Goal: Transaction & Acquisition: Purchase product/service

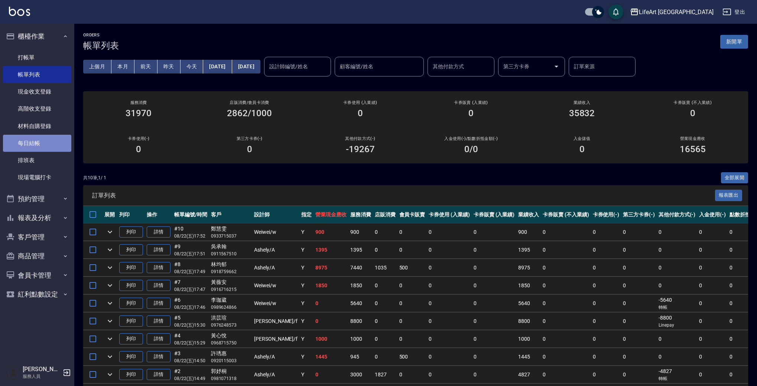
click at [45, 141] on link "每日結帳" at bounding box center [37, 143] width 68 height 17
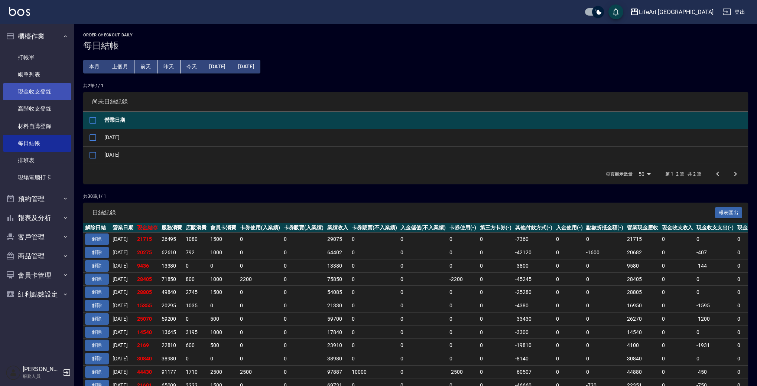
click at [53, 91] on link "現金收支登錄" at bounding box center [37, 91] width 68 height 17
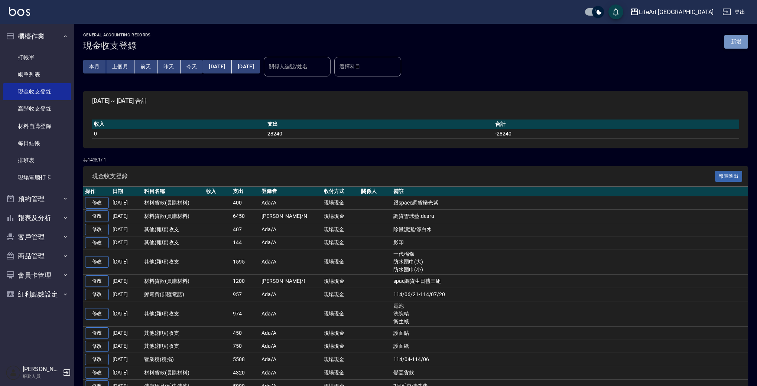
click at [745, 39] on button "新增" at bounding box center [736, 42] width 24 height 14
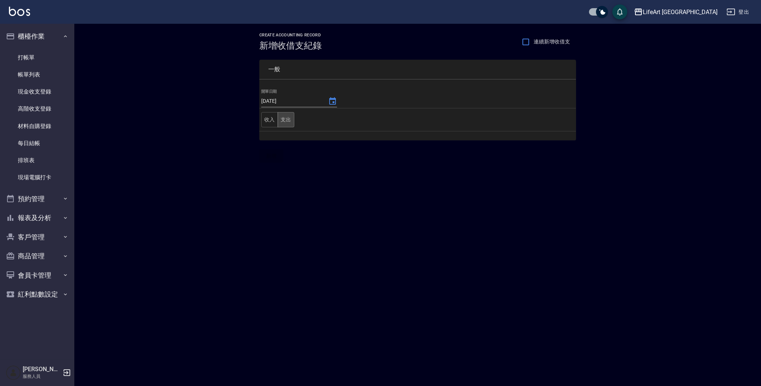
click at [285, 121] on button "支出" at bounding box center [285, 119] width 17 height 15
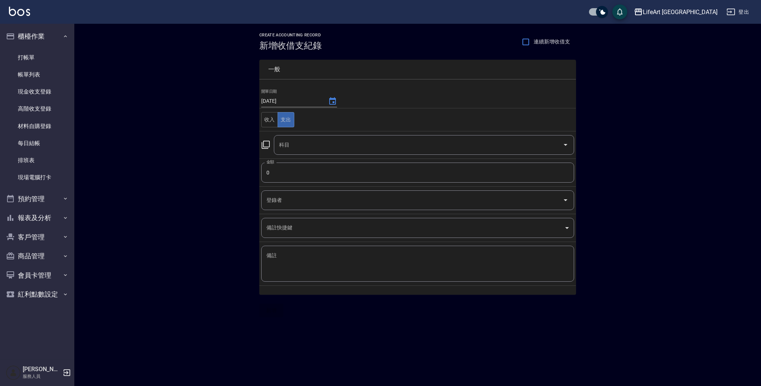
click at [296, 146] on input "科目" at bounding box center [418, 145] width 282 height 13
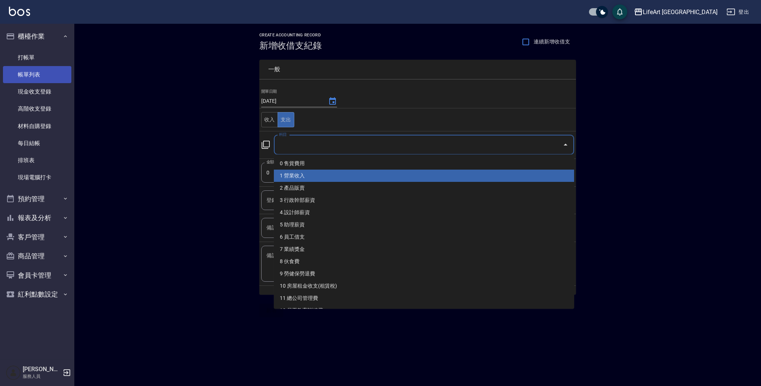
click at [27, 75] on link "帳單列表" at bounding box center [37, 74] width 68 height 17
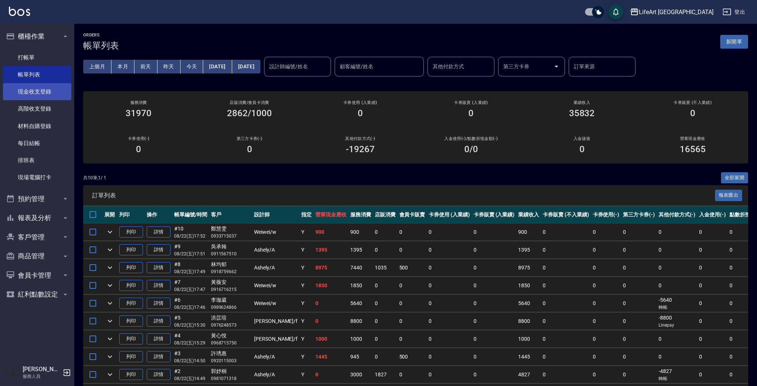
click at [47, 95] on link "現金收支登錄" at bounding box center [37, 91] width 68 height 17
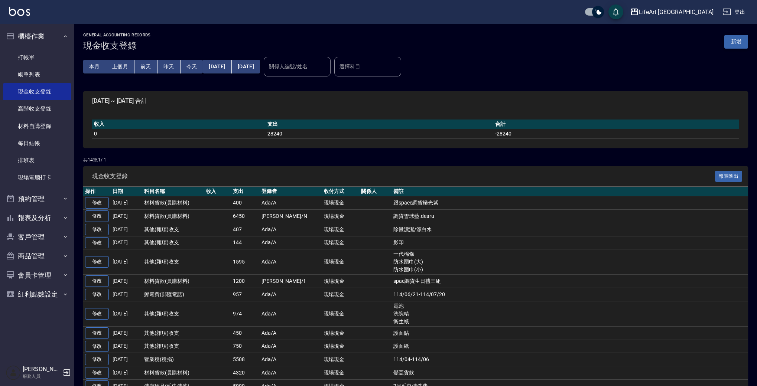
click at [739, 36] on button "新增" at bounding box center [736, 42] width 24 height 14
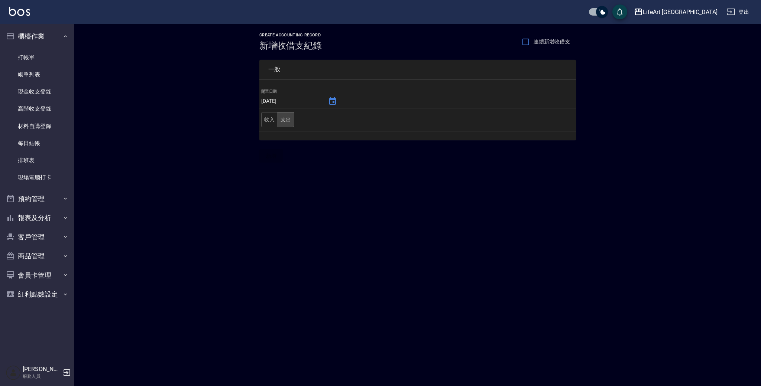
click at [279, 120] on button "支出" at bounding box center [285, 119] width 17 height 15
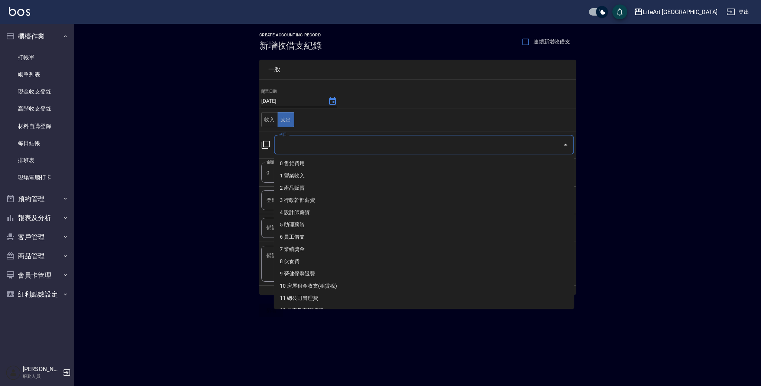
click at [302, 143] on input "科目" at bounding box center [418, 145] width 282 height 13
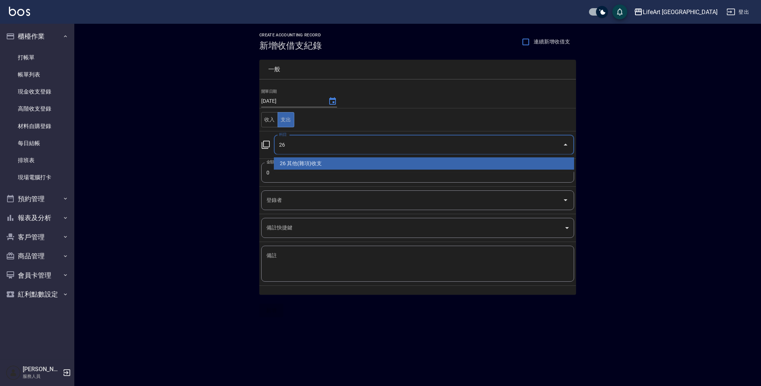
click at [306, 162] on li "26 其他(雜項)收支" at bounding box center [424, 163] width 300 height 12
type input "26 其他(雜項)收支"
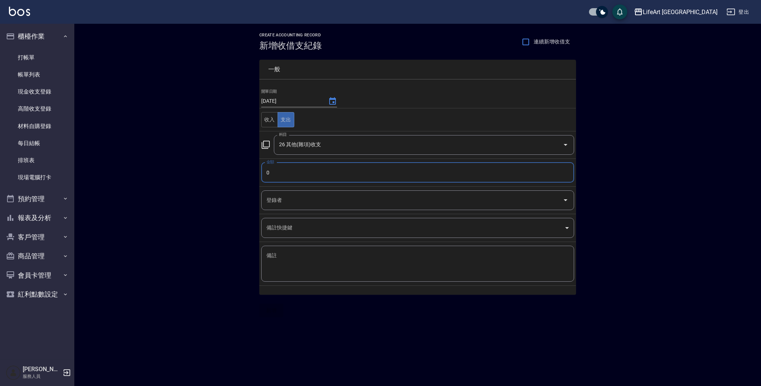
click at [293, 180] on input "0" at bounding box center [417, 173] width 313 height 20
type input "845"
click at [293, 202] on input "登錄者" at bounding box center [411, 200] width 295 height 13
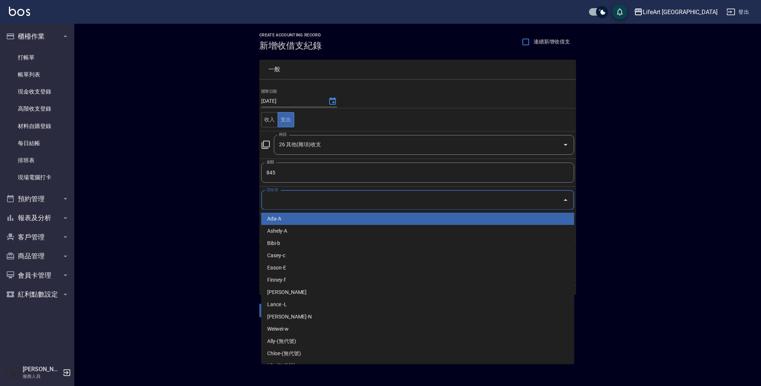
click at [293, 224] on li "Ada-A" at bounding box center [417, 219] width 313 height 12
type input "Ada-A"
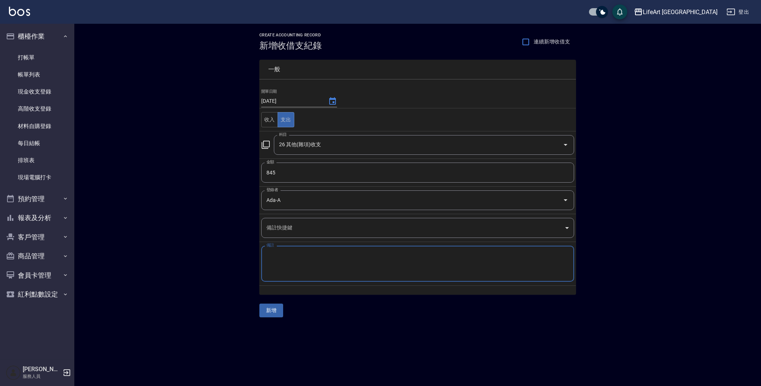
click at [292, 254] on textarea "備註" at bounding box center [417, 264] width 302 height 24
type textarea "ㄋ"
type textarea "垃圾袋"
click at [282, 309] on button "新增" at bounding box center [271, 311] width 24 height 14
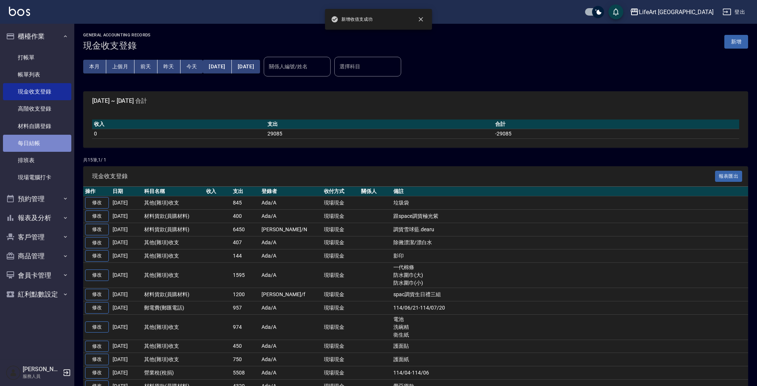
click at [45, 138] on link "每日結帳" at bounding box center [37, 143] width 68 height 17
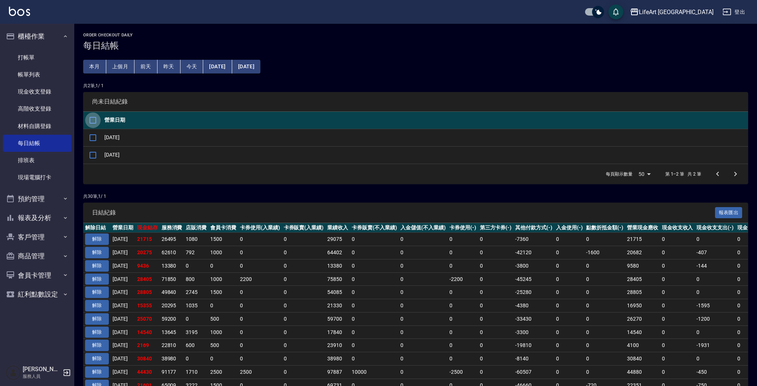
click at [90, 119] on input "checkbox" at bounding box center [93, 121] width 16 height 16
checkbox input "true"
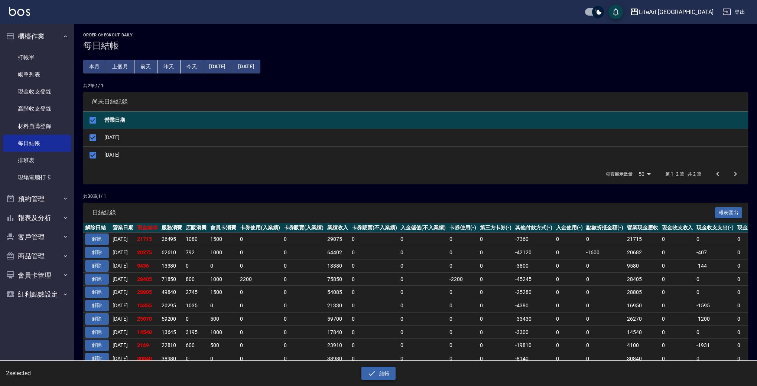
click at [370, 369] on icon "button" at bounding box center [371, 373] width 9 height 9
click at [361, 31] on button "確定" at bounding box center [352, 30] width 24 height 12
checkbox input "false"
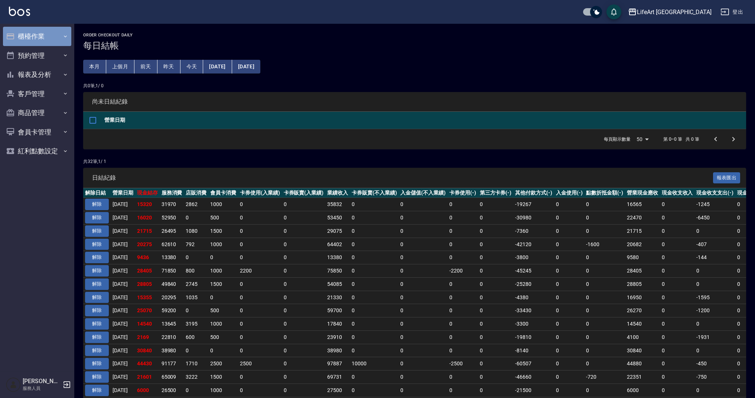
click at [66, 33] on button "櫃檯作業" at bounding box center [37, 36] width 68 height 19
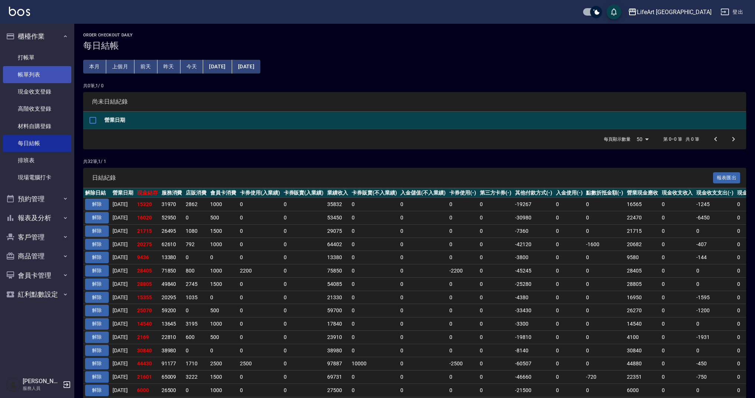
click at [61, 77] on link "帳單列表" at bounding box center [37, 74] width 68 height 17
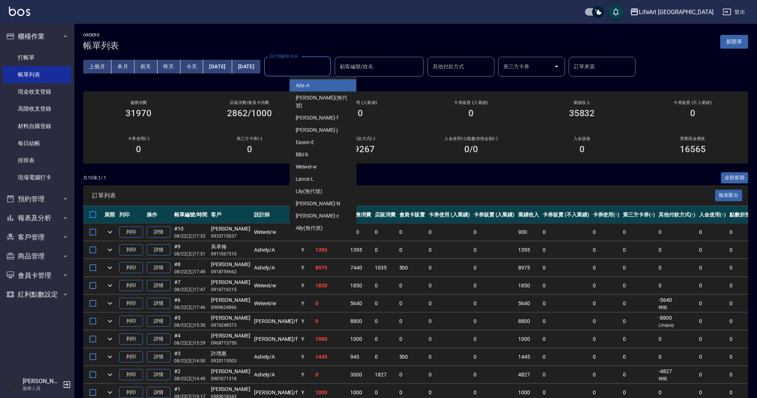
click at [329, 63] on div "設計師編號/姓名 設計師編號/姓名" at bounding box center [297, 67] width 67 height 20
click at [333, 161] on div "Weiwei -w" at bounding box center [323, 167] width 67 height 12
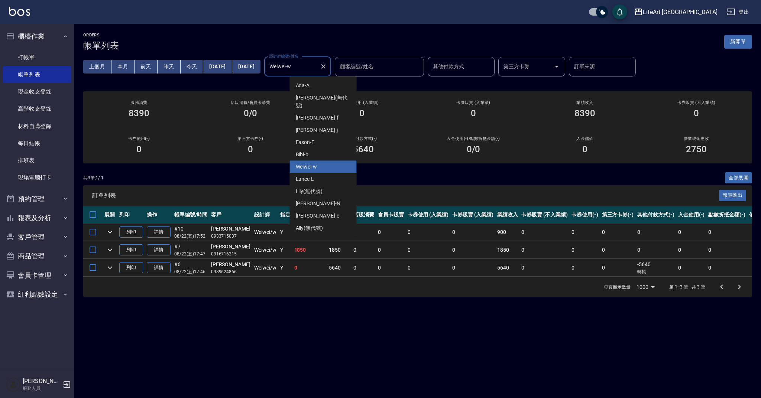
click at [316, 63] on input "Weiwei-w" at bounding box center [291, 66] width 49 height 13
click at [325, 112] on div "Finney -f" at bounding box center [323, 118] width 67 height 12
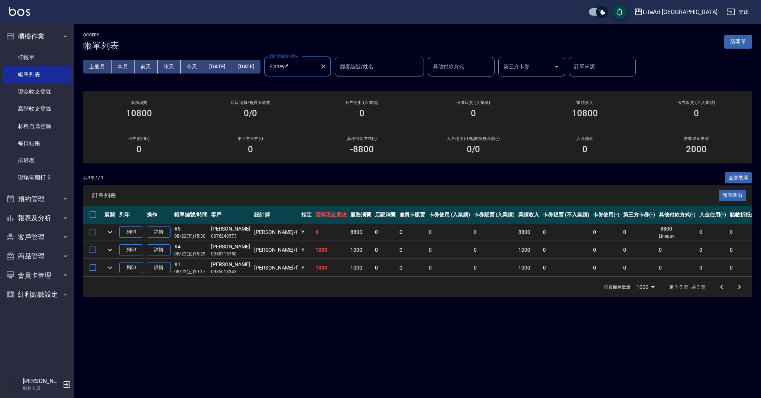
click at [112, 231] on icon "expand row" at bounding box center [110, 232] width 4 height 3
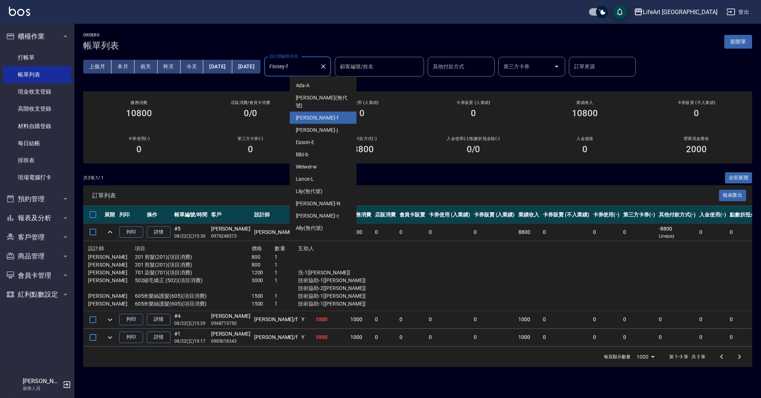
click at [316, 68] on input "Finney-f" at bounding box center [291, 66] width 49 height 13
click at [321, 234] on div "Ashely -A" at bounding box center [323, 240] width 67 height 12
type input "Ashely-A"
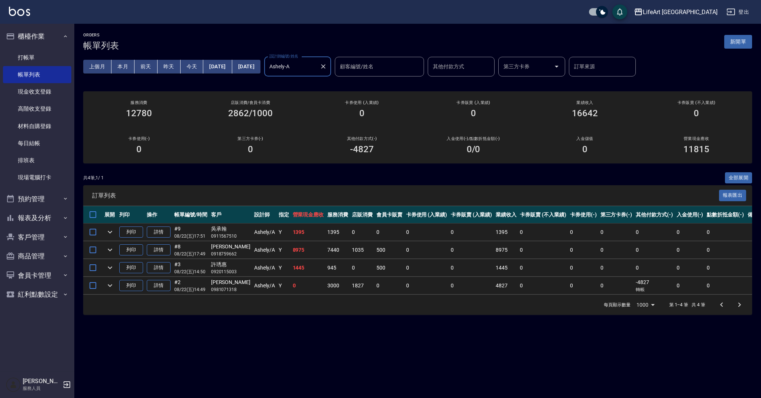
click at [327, 70] on icon "Clear" at bounding box center [322, 66] width 7 height 7
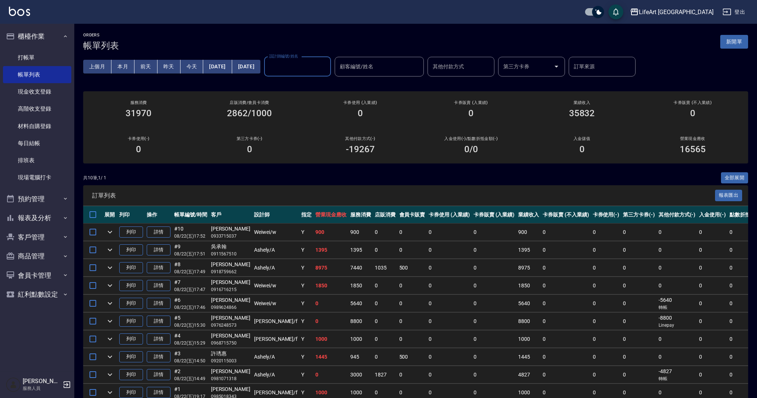
click at [737, 43] on button "新開單" at bounding box center [734, 42] width 28 height 14
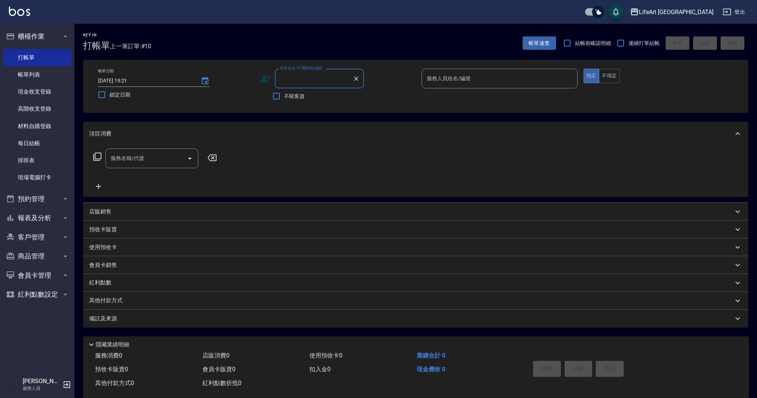
click at [295, 78] on input "顧客姓名/手機號碼/編號" at bounding box center [313, 78] width 71 height 13
click at [315, 100] on li "杜政陵/0976580662/" at bounding box center [319, 97] width 89 height 12
type input "杜政陵/0976580662/"
type input "Ashely-A"
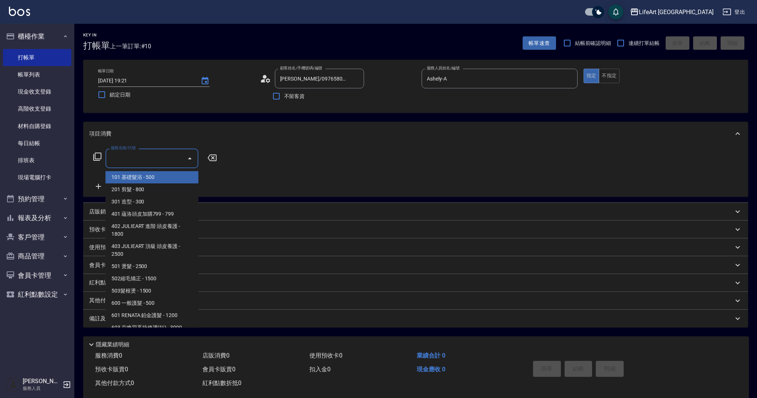
click at [135, 161] on input "服務名稱/代號" at bounding box center [146, 158] width 75 height 13
click at [150, 187] on span "201 剪髮 - 800" at bounding box center [151, 189] width 93 height 12
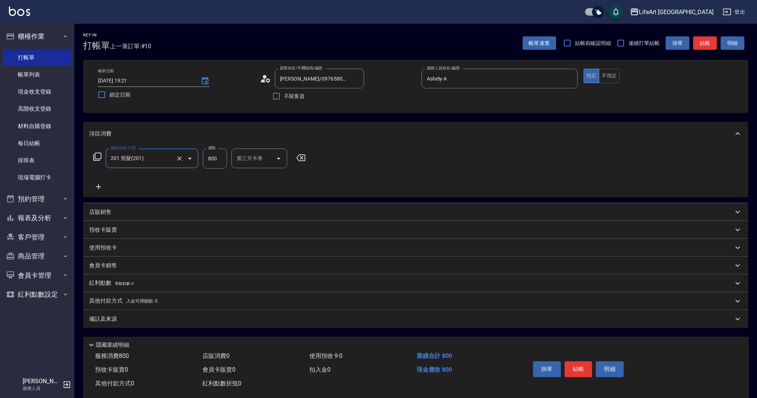
type input "201 剪髮(201)"
click at [222, 158] on input "800" at bounding box center [215, 159] width 24 height 20
type input "1000"
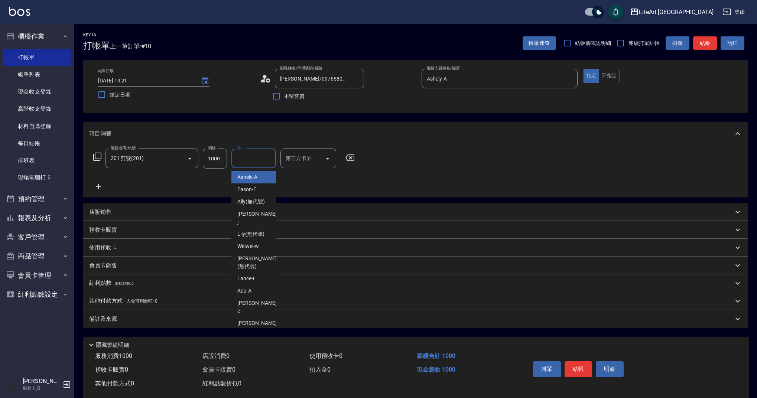
click at [254, 161] on input "洗-1" at bounding box center [254, 158] width 38 height 13
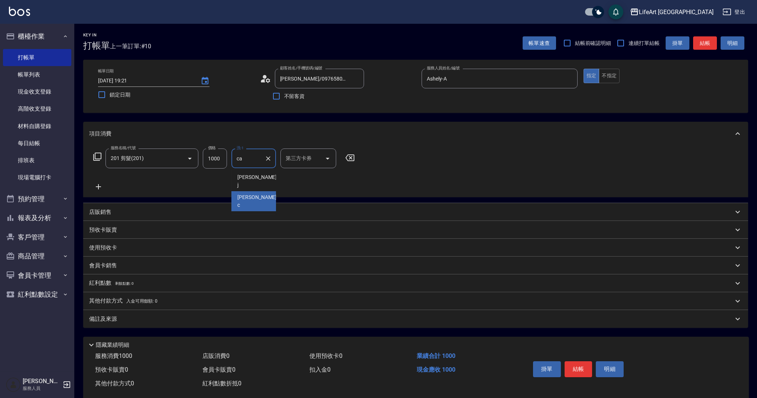
click at [256, 191] on div "Casey -c" at bounding box center [253, 201] width 45 height 20
type input "Casey-c"
click at [192, 316] on div "備註及來源" at bounding box center [411, 319] width 644 height 8
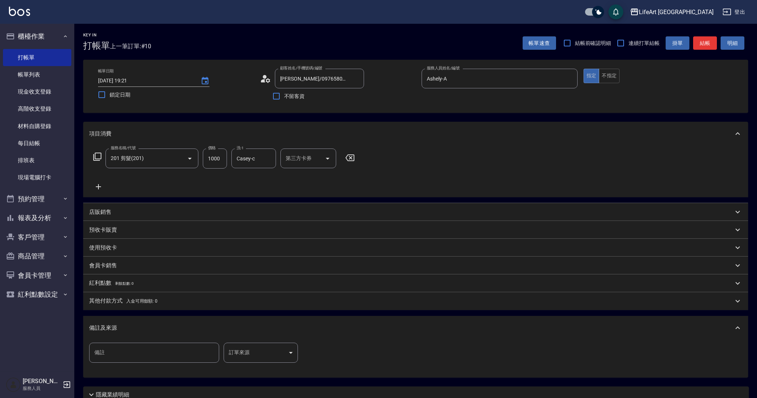
click at [264, 349] on body "LifeArt 蘆洲 登出 櫃檯作業 打帳單 帳單列表 現金收支登錄 高階收支登錄 材料自購登錄 每日結帳 排班表 現場電腦打卡 預約管理 預約管理 單日預約…" at bounding box center [378, 229] width 757 height 458
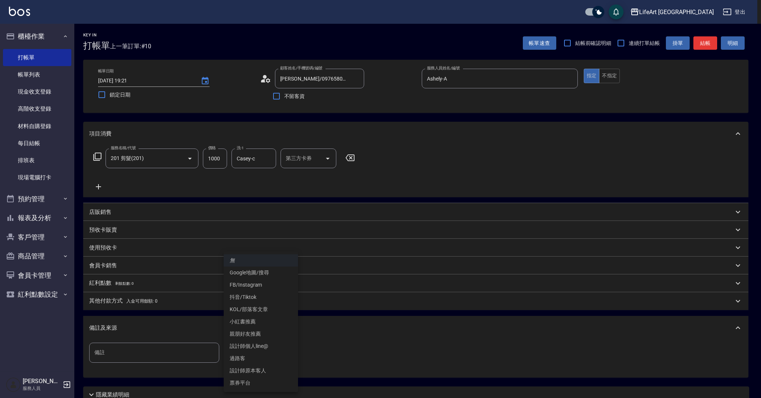
click at [275, 370] on li "設計師原本客人" at bounding box center [261, 371] width 74 height 12
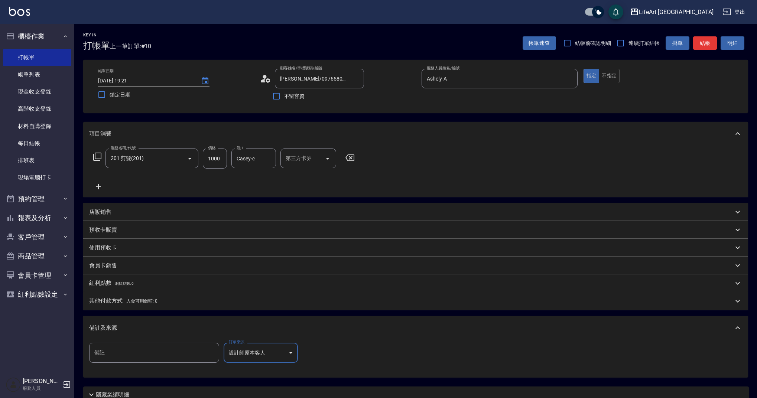
click at [289, 350] on body "LifeArt 蘆洲 登出 櫃檯作業 打帳單 帳單列表 現金收支登錄 高階收支登錄 材料自購登錄 每日結帳 排班表 現場電腦打卡 預約管理 預約管理 單日預約…" at bounding box center [378, 229] width 757 height 458
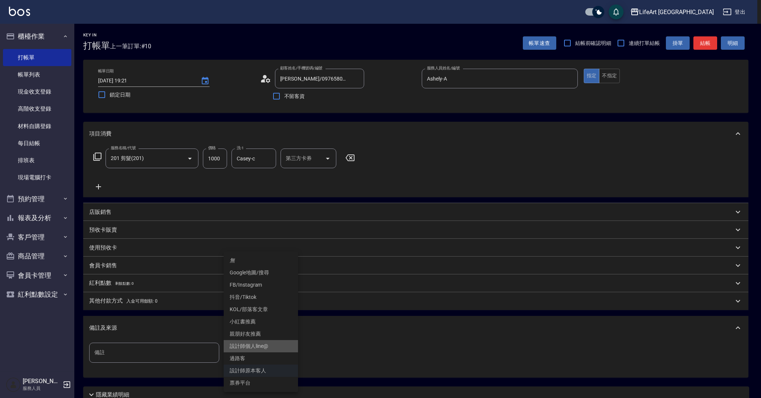
click at [274, 344] on li "設計師個人line@" at bounding box center [261, 346] width 74 height 12
type input "設計師個人line@"
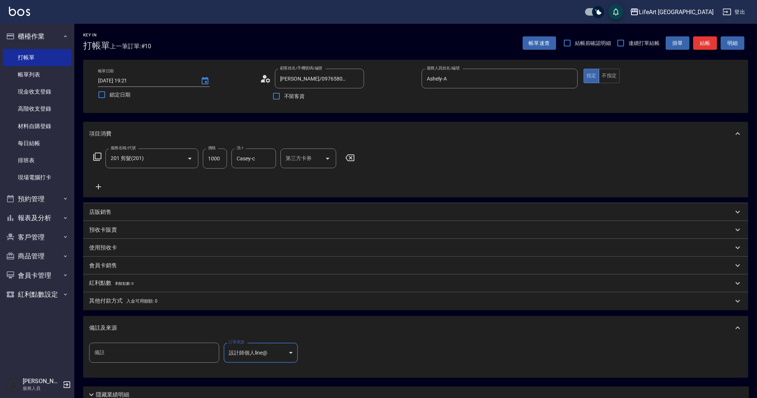
click at [705, 40] on button "結帳" at bounding box center [705, 43] width 24 height 14
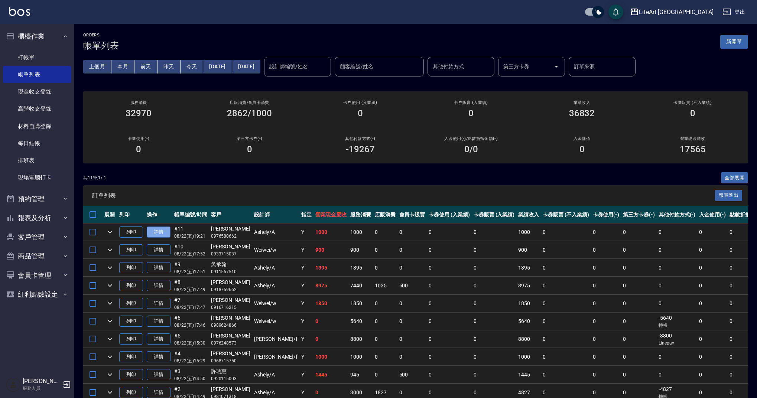
click at [158, 233] on link "詳情" at bounding box center [159, 233] width 24 height 12
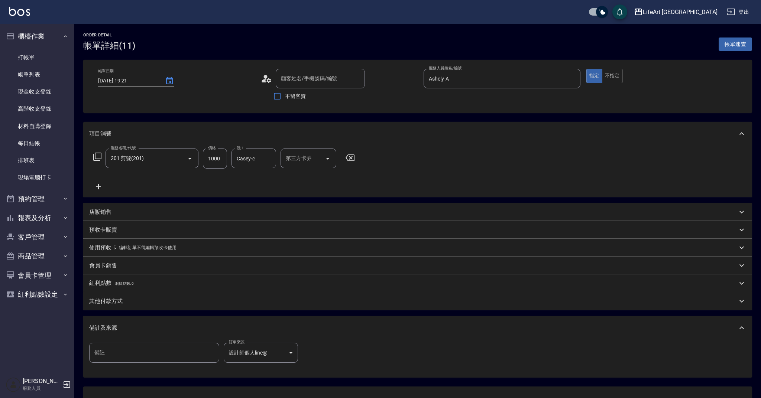
type input "2025/08/22 19:21"
type input "杜政陵/0976580662/"
type input "Ashely-A"
click at [166, 79] on icon "Choose date, selected date is 2025-08-22" at bounding box center [169, 80] width 7 height 7
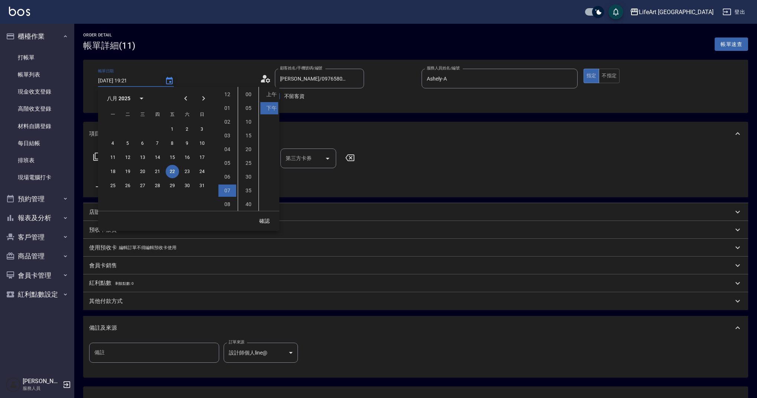
scroll to position [42, 0]
click at [185, 170] on button "23" at bounding box center [187, 171] width 13 height 13
click at [230, 203] on li "11" at bounding box center [227, 204] width 18 height 12
click at [269, 97] on li "上午" at bounding box center [269, 94] width 18 height 12
type input "2025/08/23 11:21"
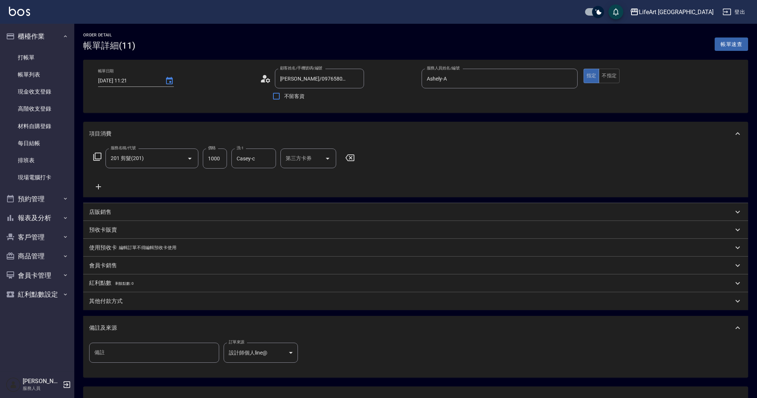
scroll to position [60, 0]
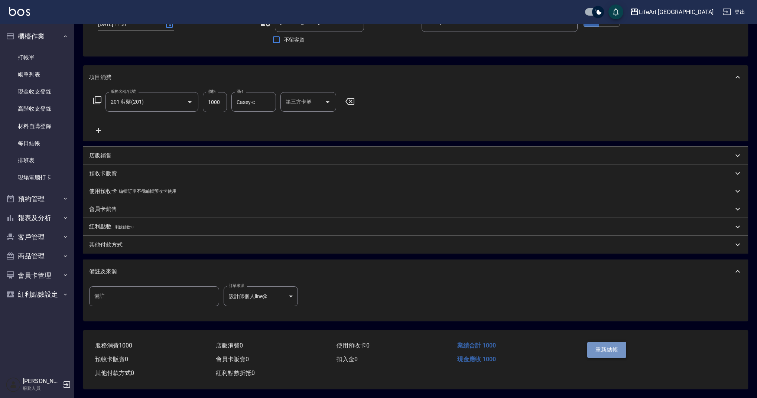
click at [601, 350] on button "重新結帳" at bounding box center [606, 350] width 39 height 16
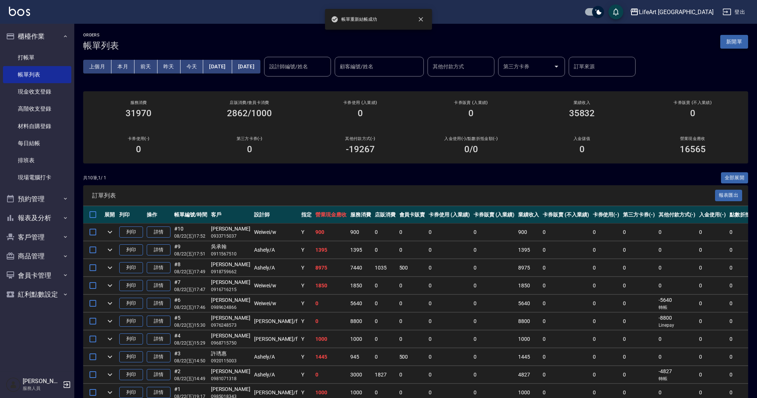
click at [739, 46] on button "新開單" at bounding box center [734, 42] width 28 height 14
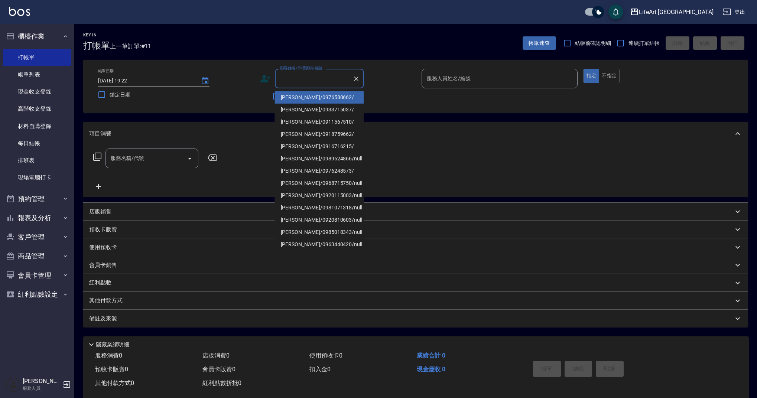
click at [308, 82] on input "顧客姓名/手機號碼/編號" at bounding box center [313, 78] width 71 height 13
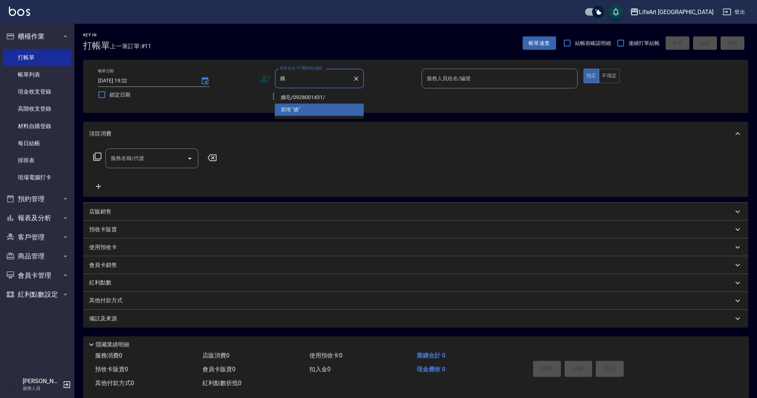
click at [302, 103] on li "嬌毛/0928001431/" at bounding box center [319, 97] width 89 height 12
type input "嬌毛/0928001431/"
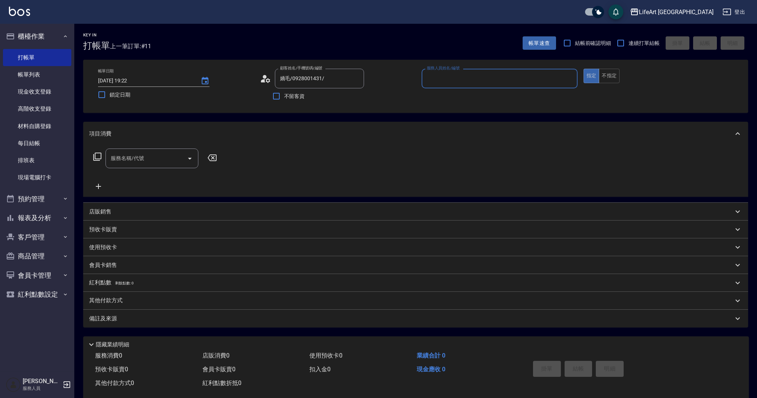
type input "Weiwei-w"
click at [148, 166] on div "服務名稱/代號" at bounding box center [151, 159] width 93 height 20
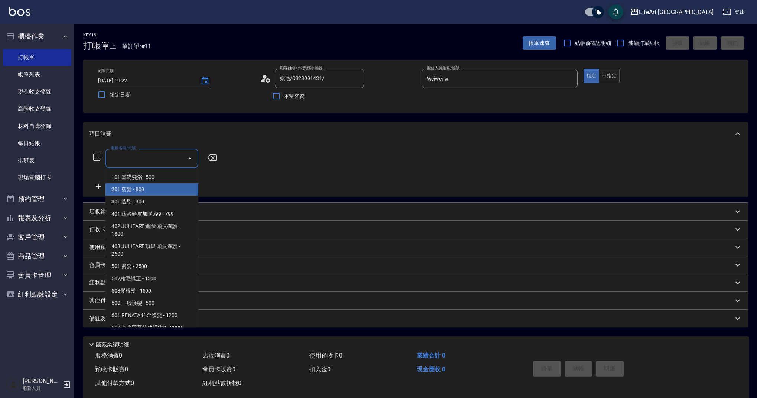
click at [148, 189] on span "201 剪髮 - 800" at bounding box center [151, 189] width 93 height 12
type input "201 剪髮(201)"
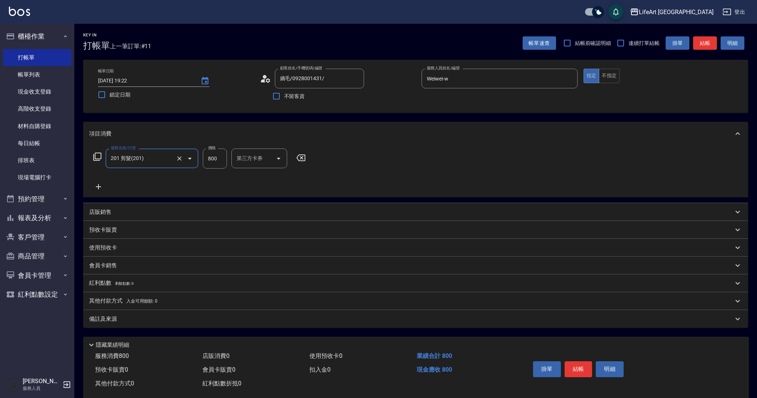
click at [100, 186] on icon at bounding box center [98, 186] width 19 height 9
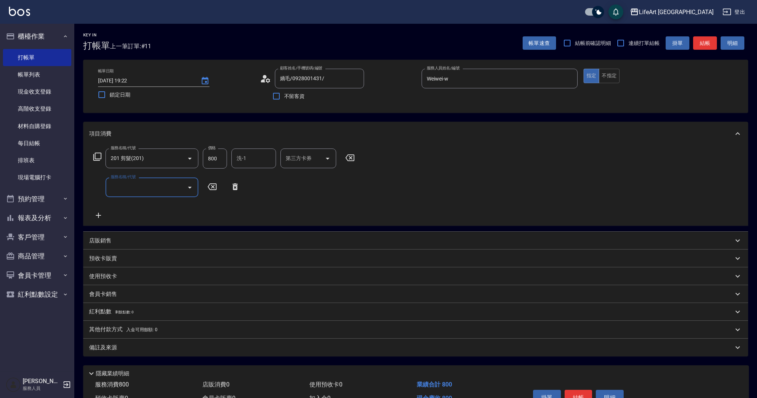
click at [122, 184] on input "服務名稱/代號" at bounding box center [146, 187] width 75 height 13
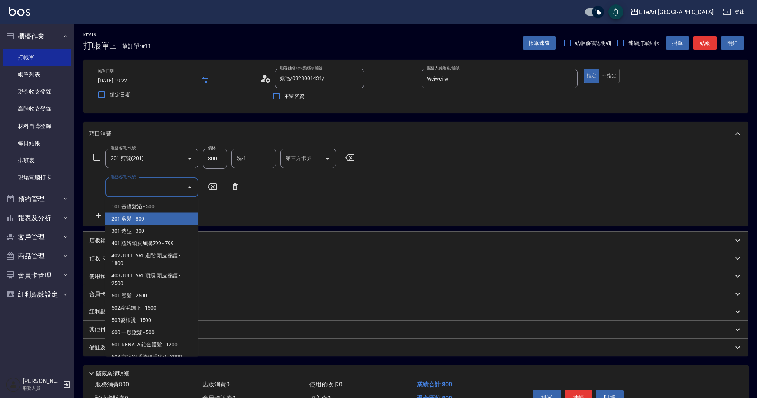
click at [132, 215] on span "201 剪髮 - 800" at bounding box center [151, 219] width 93 height 12
type input "201 剪髮(201)"
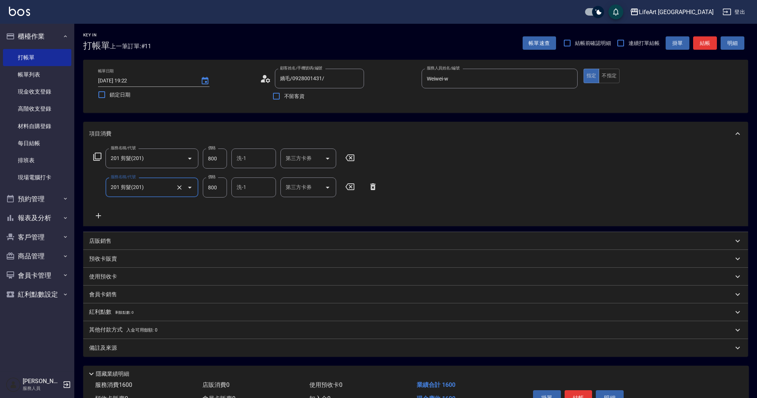
click at [98, 217] on icon at bounding box center [98, 215] width 5 height 5
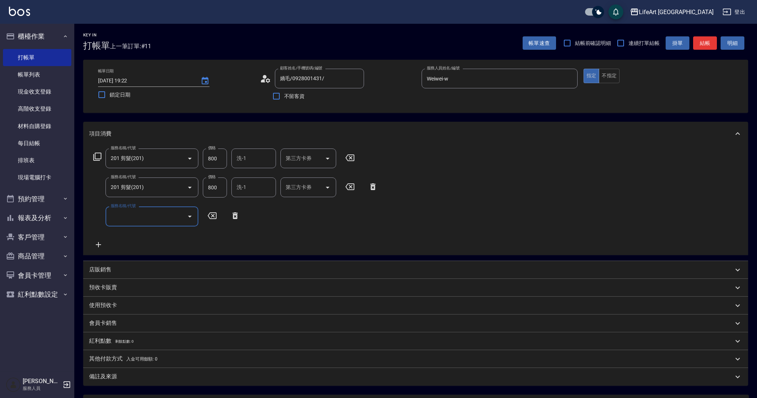
click at [136, 216] on input "服務名稱/代號" at bounding box center [146, 216] width 75 height 13
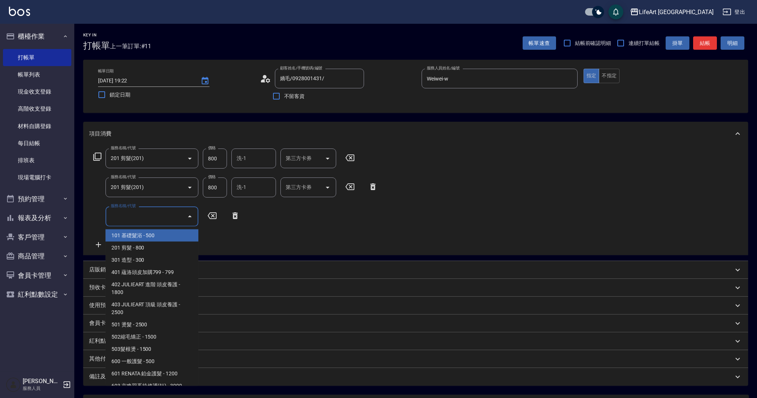
type input "２"
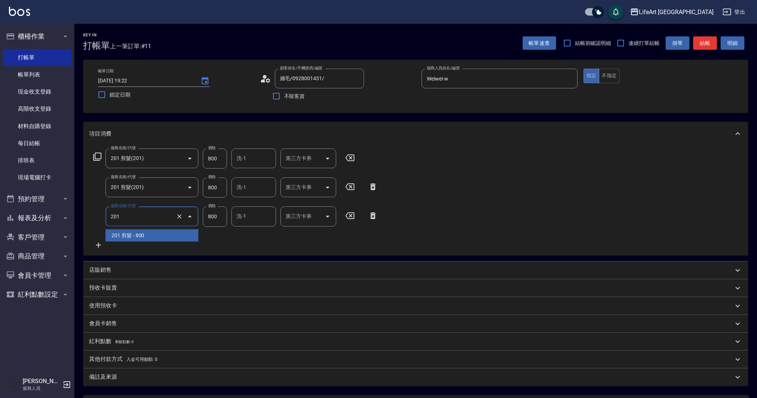
click at [165, 219] on input "201" at bounding box center [141, 216] width 65 height 13
type input "201 剪髮(201)"
click at [222, 244] on div "服務名稱/代號 201 剪髮(201) 服務名稱/代號 價格 800 價格 洗-1 洗-1 第三方卡券 第三方卡券 服務名稱/代號 201 剪髮(201) 服…" at bounding box center [235, 199] width 293 height 101
click at [218, 163] on input "800" at bounding box center [215, 159] width 24 height 20
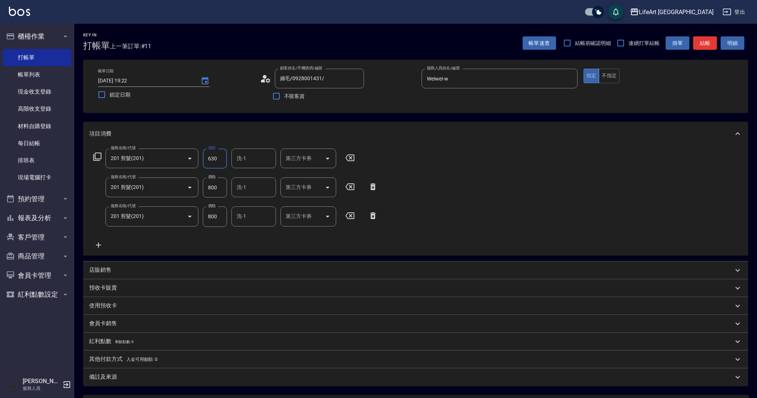
type input "630"
click at [219, 192] on input "800" at bounding box center [215, 188] width 24 height 20
type input "630"
click at [220, 216] on input "800" at bounding box center [215, 217] width 24 height 20
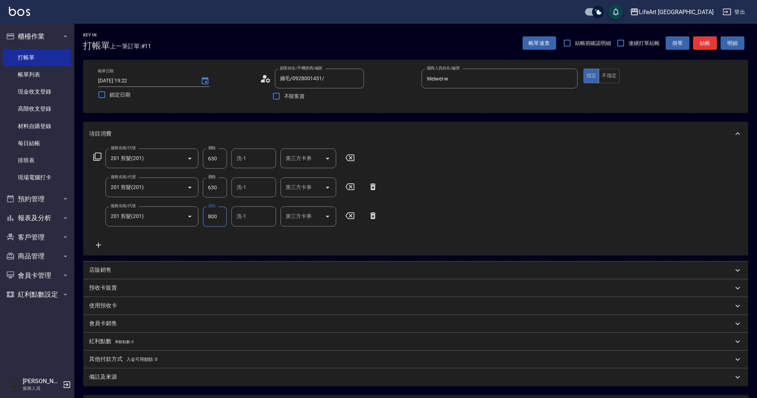
click at [220, 216] on input "800" at bounding box center [215, 217] width 24 height 20
type input "100"
click at [171, 374] on div "備註及來源" at bounding box center [411, 377] width 644 height 8
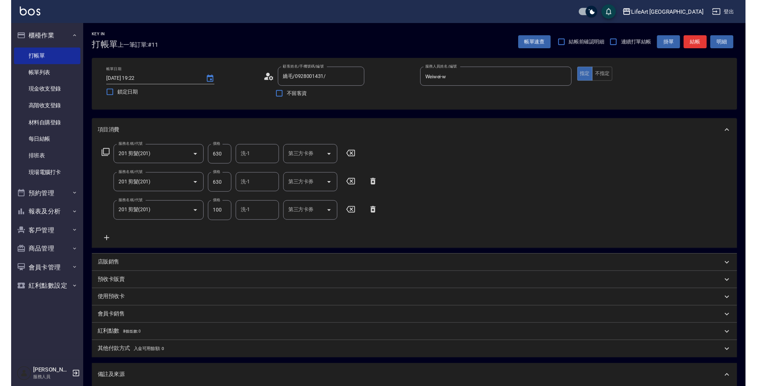
scroll to position [108, 0]
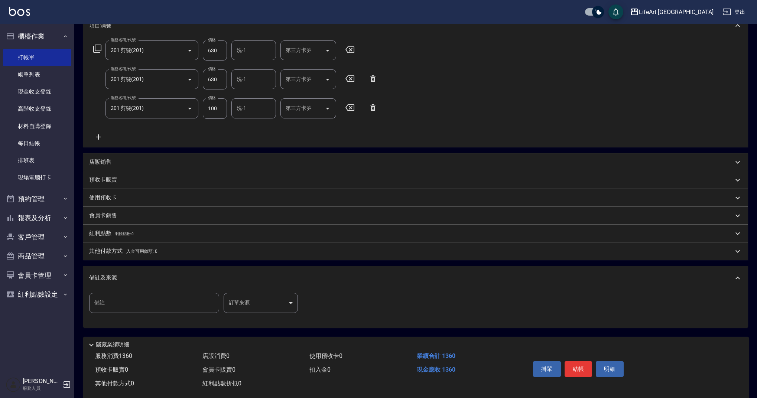
click at [273, 302] on body "LifeArt 蘆洲 登出 櫃檯作業 打帳單 帳單列表 現金收支登錄 高階收支登錄 材料自購登錄 每日結帳 排班表 現場電腦打卡 預約管理 預約管理 單日預約…" at bounding box center [378, 150] width 757 height 517
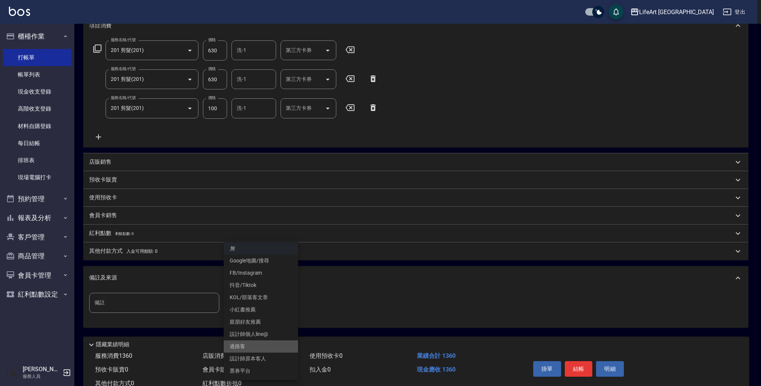
click at [263, 358] on ul "無 Google地圖/搜尋 FB/Instagram 抖音/Tiktok KOL/部落客文章 小紅書推薦 親朋好友推薦 設計師個人line@ 過路客 設計師原…" at bounding box center [261, 310] width 74 height 141
click at [230, 362] on li "設計師原本客人" at bounding box center [261, 359] width 74 height 12
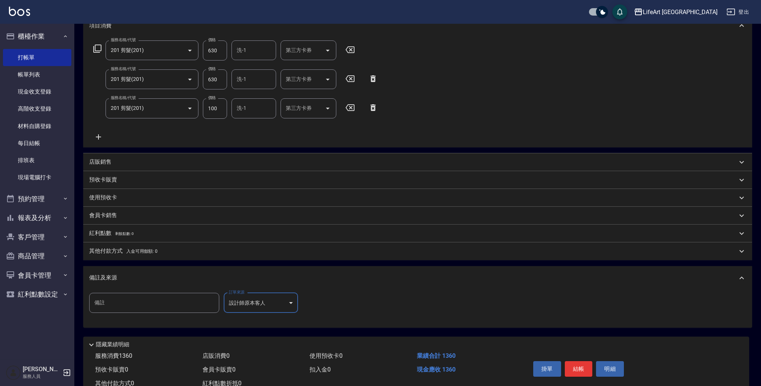
type input "設計師原本客人"
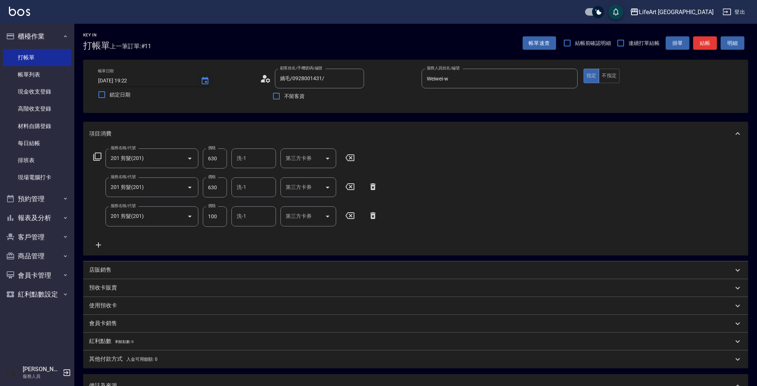
click at [202, 81] on icon "Choose date, selected date is 2025-08-22" at bounding box center [205, 80] width 7 height 7
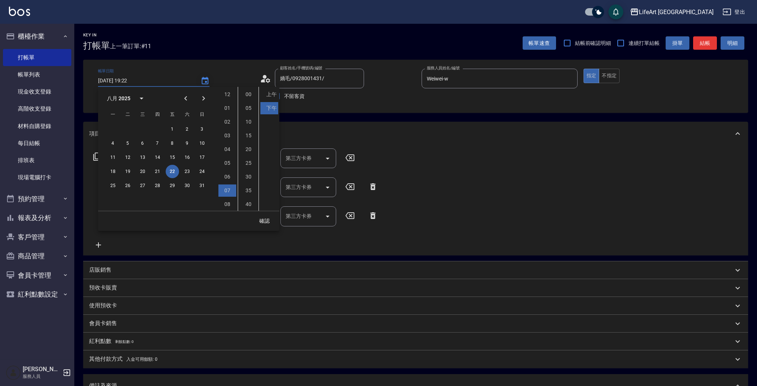
scroll to position [42, 0]
click at [189, 170] on button "23" at bounding box center [187, 171] width 13 height 13
click at [227, 204] on li "11" at bounding box center [227, 204] width 18 height 12
type input "2025/08/23 23:22"
click at [266, 219] on button "確認" at bounding box center [265, 221] width 24 height 14
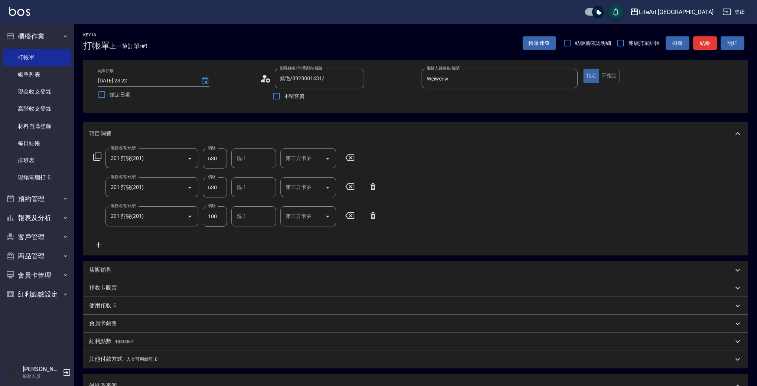
scroll to position [134, 0]
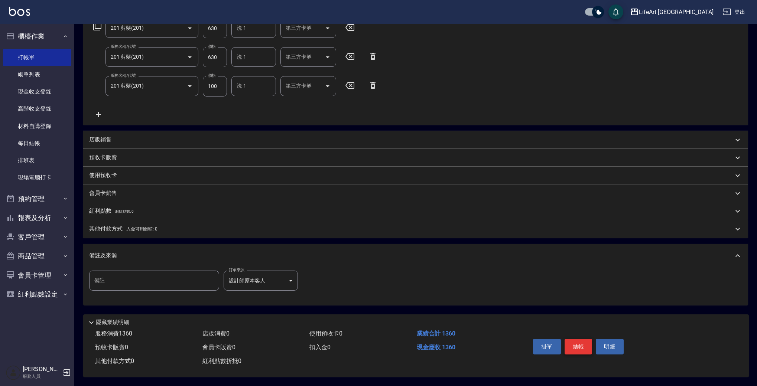
click at [588, 345] on button "結帳" at bounding box center [579, 347] width 28 height 16
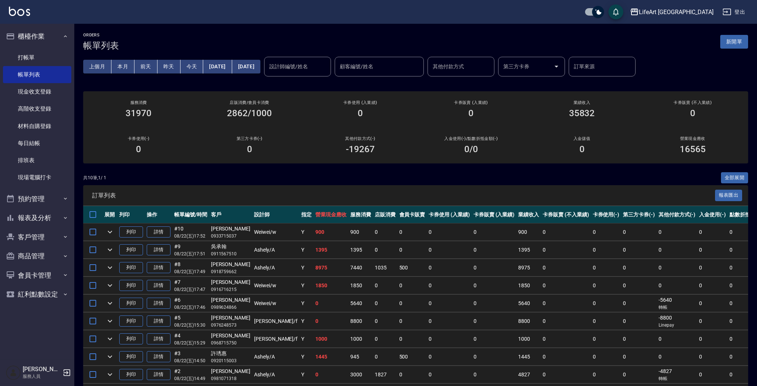
click at [230, 66] on button "[DATE]" at bounding box center [217, 67] width 29 height 14
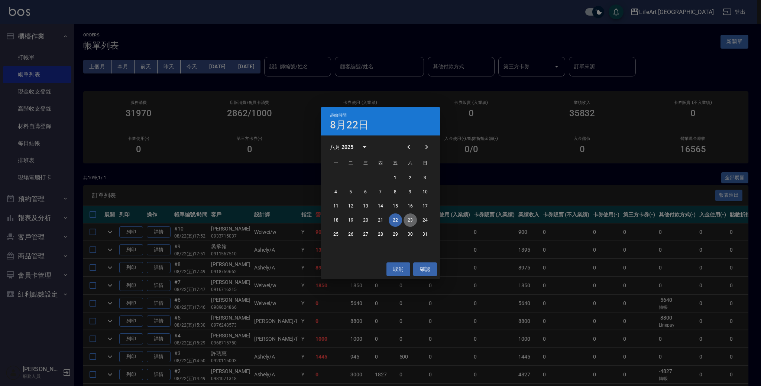
click at [407, 218] on button "23" at bounding box center [409, 220] width 13 height 13
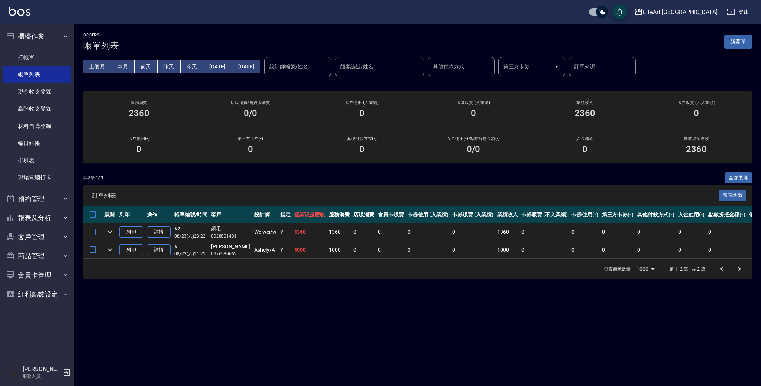
click at [216, 146] on div "0" at bounding box center [251, 149] width 94 height 10
